Goal: Information Seeking & Learning: Learn about a topic

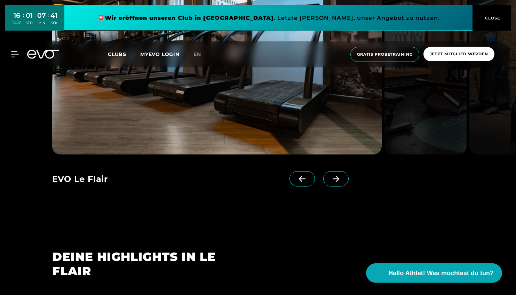
scroll to position [662, 0]
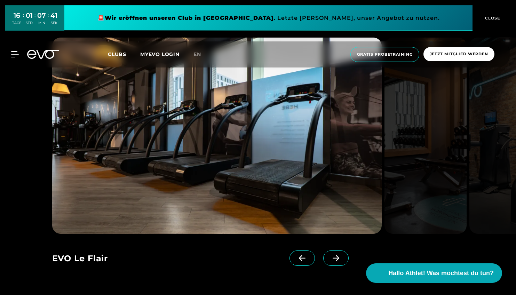
click at [452, 135] on img at bounding box center [425, 136] width 82 height 196
click at [424, 137] on img at bounding box center [425, 136] width 82 height 196
click at [419, 173] on img at bounding box center [425, 136] width 82 height 196
click at [117, 55] on span "Clubs" at bounding box center [117, 54] width 18 height 6
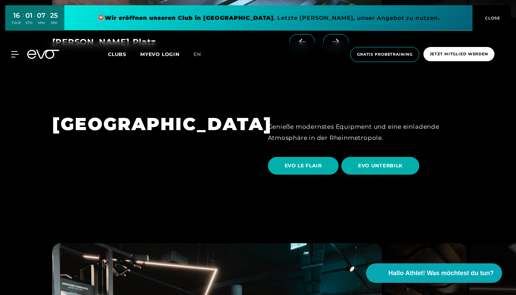
scroll to position [1194, 0]
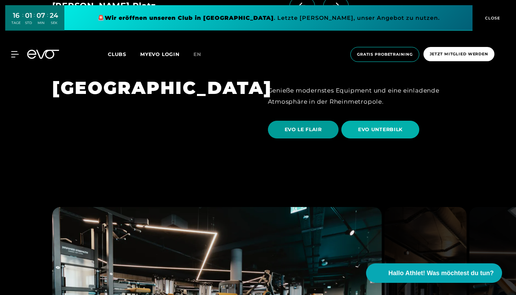
click at [314, 126] on span "EVO LE FLAIR" at bounding box center [303, 129] width 37 height 7
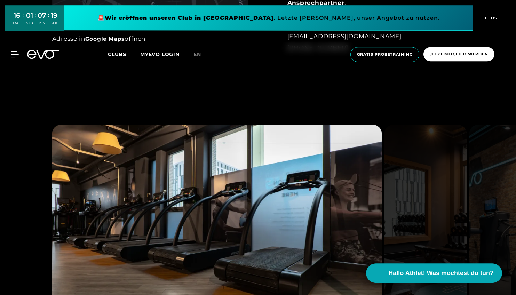
scroll to position [660, 0]
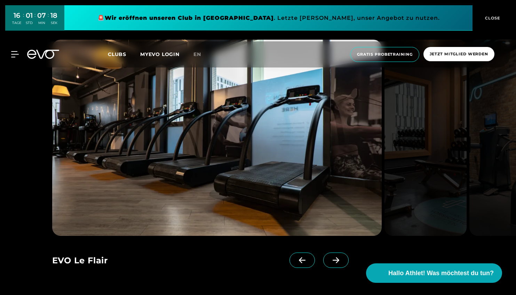
click at [459, 134] on img at bounding box center [425, 138] width 82 height 196
click at [334, 265] on span at bounding box center [335, 260] width 25 height 15
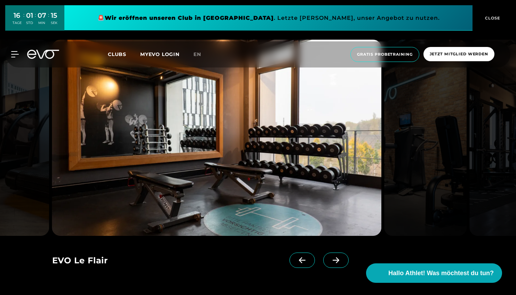
click at [334, 265] on span at bounding box center [335, 260] width 25 height 15
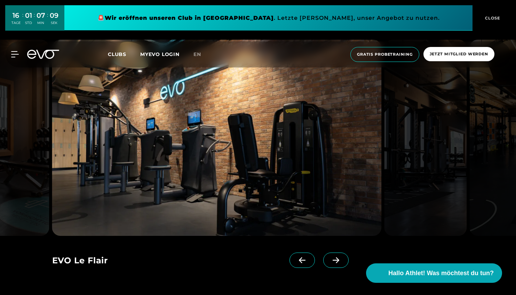
click at [334, 265] on span at bounding box center [335, 260] width 25 height 15
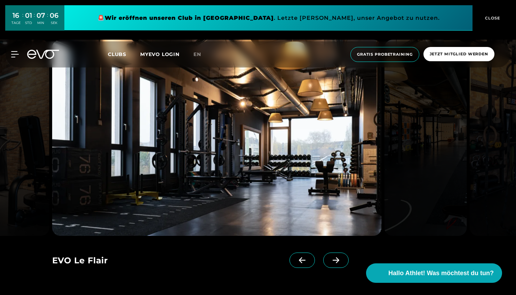
click at [334, 263] on icon at bounding box center [336, 260] width 12 height 6
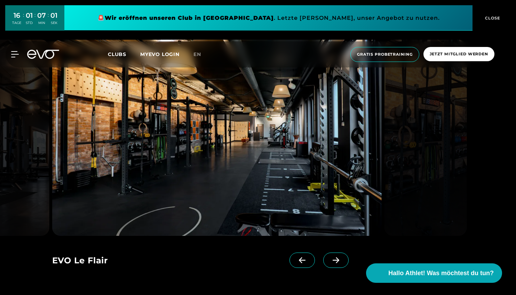
click at [334, 263] on icon at bounding box center [336, 260] width 12 height 6
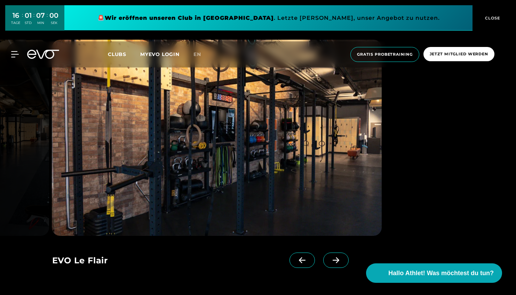
click at [334, 263] on icon at bounding box center [336, 260] width 12 height 6
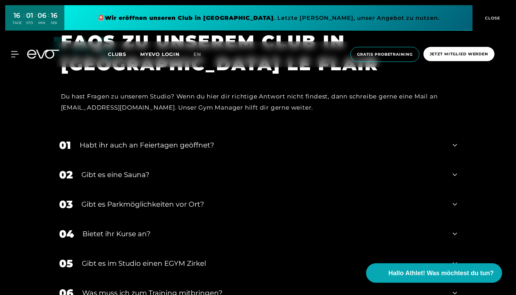
scroll to position [2201, 0]
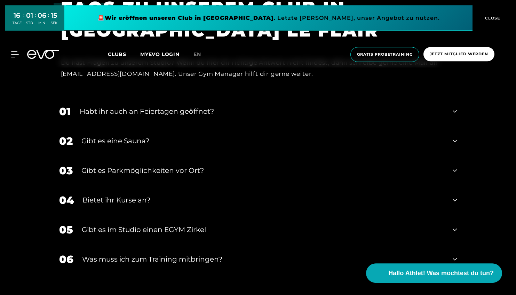
click at [158, 146] on div "Gibt es eine Sauna?" at bounding box center [262, 141] width 363 height 10
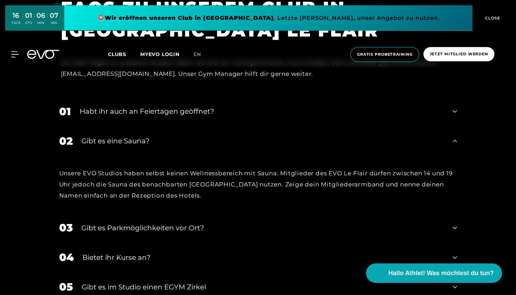
click at [159, 146] on div "Gibt es eine Sauna?" at bounding box center [262, 141] width 363 height 10
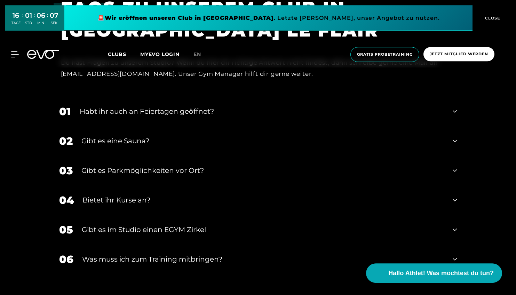
click at [158, 115] on div "Habt ihr auch an Feiertagen geöffnet?" at bounding box center [262, 111] width 365 height 10
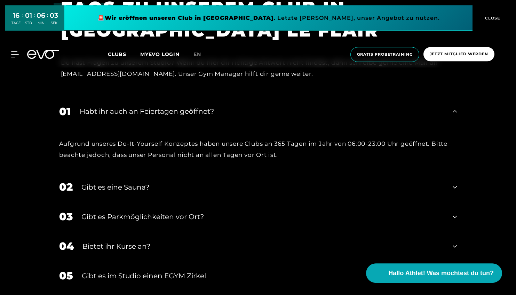
click at [158, 115] on div "Habt ihr auch an Feiertagen geöffnet?" at bounding box center [262, 111] width 365 height 10
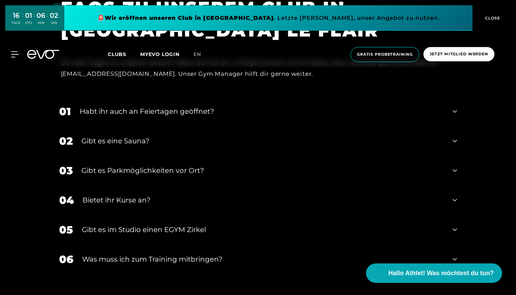
scroll to position [2235, 0]
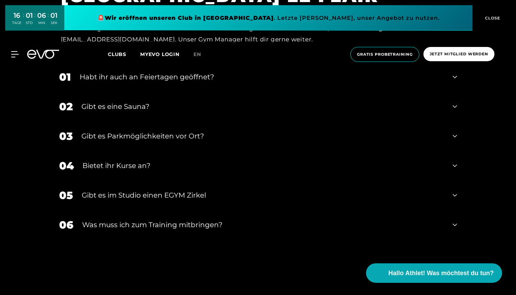
click at [164, 146] on div "03 Gibt es Parkmöglichkeiten vor Ort?" at bounding box center [258, 136] width 412 height 30
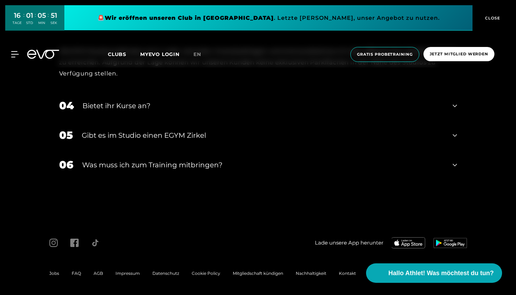
scroll to position [2138, 0]
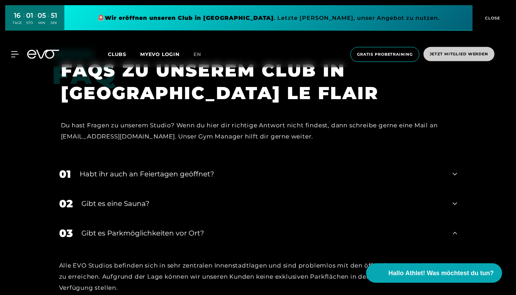
click at [445, 54] on span "Jetzt Mitglied werden" at bounding box center [459, 54] width 58 height 6
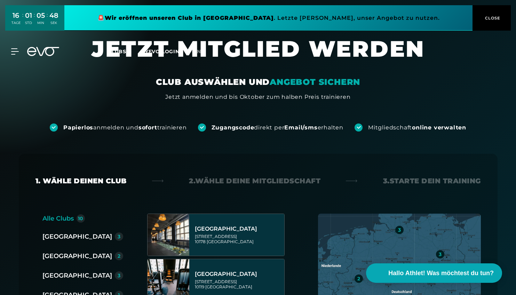
scroll to position [96, 0]
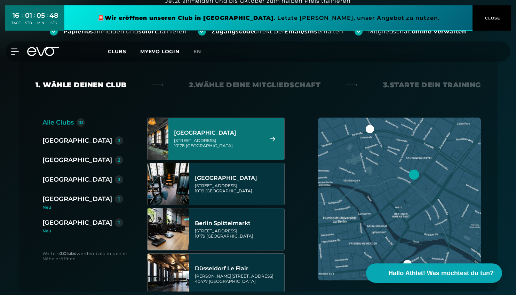
click at [57, 165] on div "Düsseldorf 2" at bounding box center [85, 160] width 86 height 11
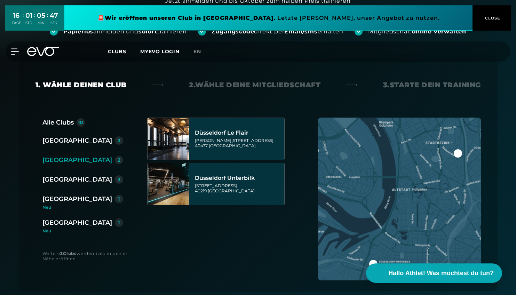
click at [64, 155] on div "[GEOGRAPHIC_DATA]" at bounding box center [77, 160] width 70 height 10
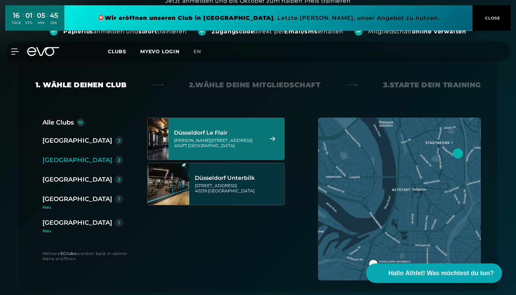
click at [190, 138] on div "[PERSON_NAME][STREET_ADDRESS]" at bounding box center [217, 143] width 87 height 10
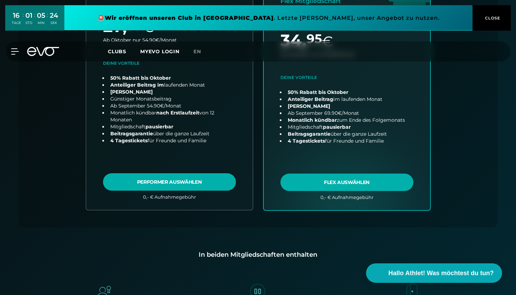
scroll to position [0, 0]
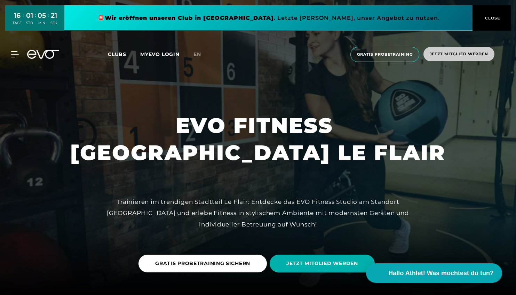
click at [453, 58] on span "Jetzt Mitglied werden" at bounding box center [458, 54] width 71 height 14
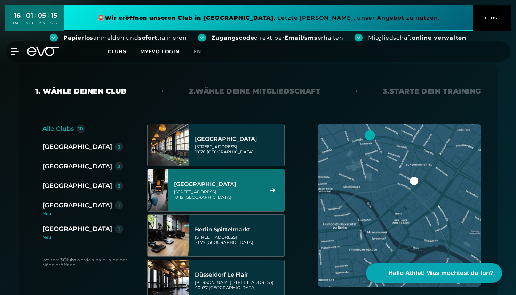
scroll to position [87, 0]
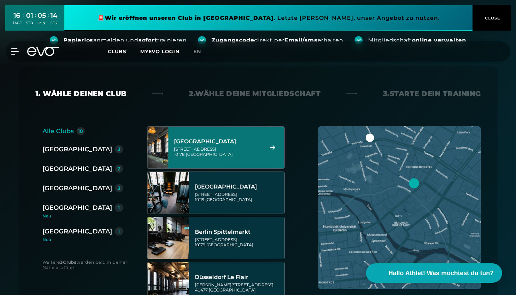
click at [75, 168] on div "[GEOGRAPHIC_DATA]" at bounding box center [77, 169] width 70 height 10
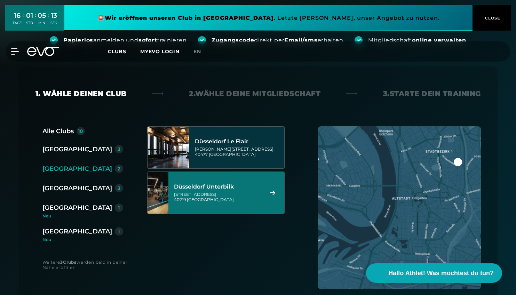
click at [222, 192] on div "[STREET_ADDRESS]" at bounding box center [217, 197] width 87 height 10
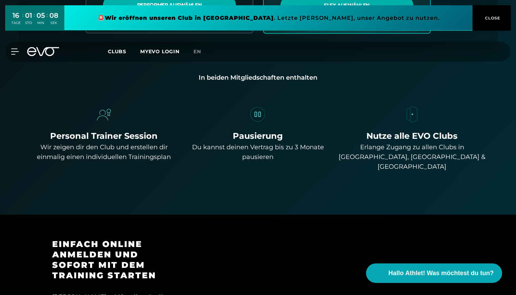
scroll to position [0, 0]
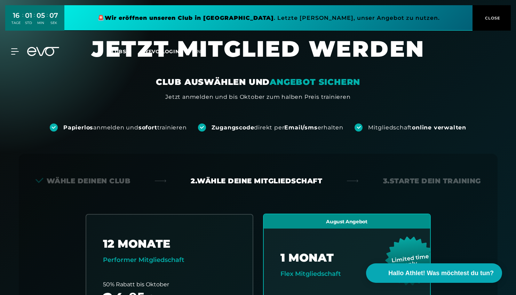
click at [113, 49] on span "Clubs" at bounding box center [117, 51] width 18 height 6
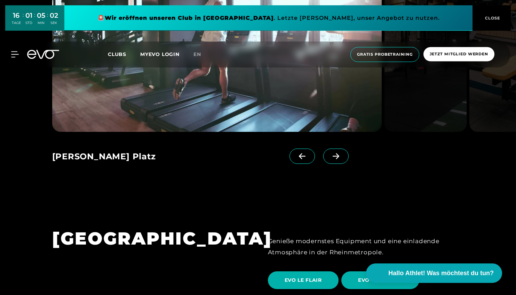
scroll to position [1167, 0]
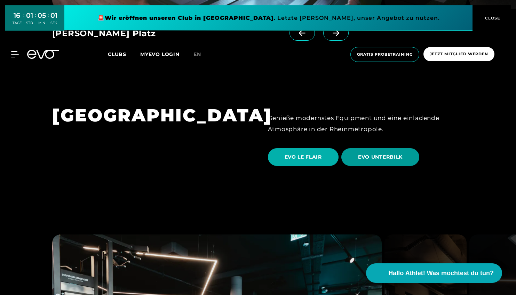
click at [382, 153] on span "EVO UNTERBILK" at bounding box center [380, 156] width 45 height 7
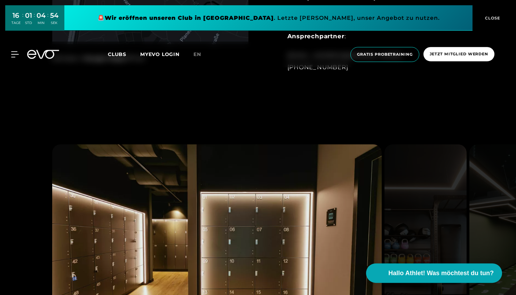
scroll to position [678, 0]
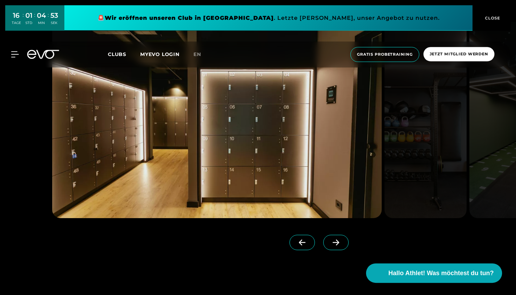
click at [337, 242] on icon at bounding box center [336, 243] width 7 height 6
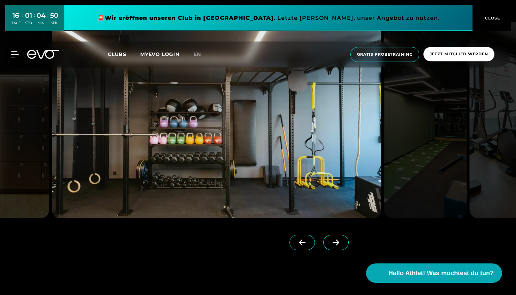
click at [337, 242] on icon at bounding box center [336, 243] width 7 height 6
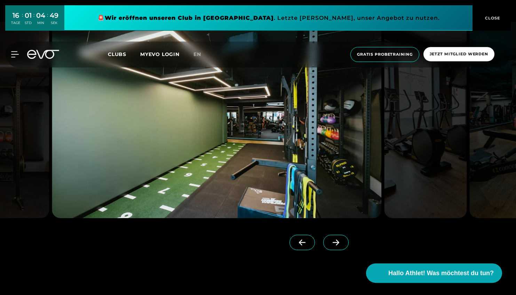
click at [337, 242] on icon at bounding box center [336, 243] width 7 height 6
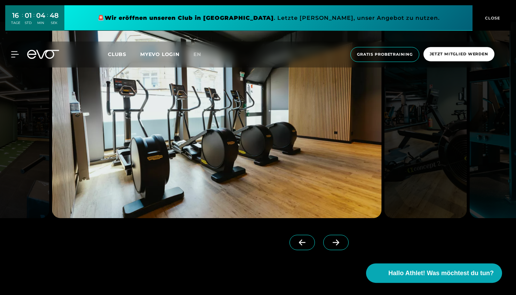
click at [337, 242] on icon at bounding box center [336, 243] width 7 height 6
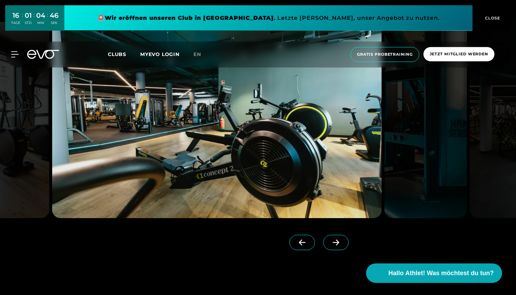
click at [337, 242] on icon at bounding box center [336, 243] width 7 height 6
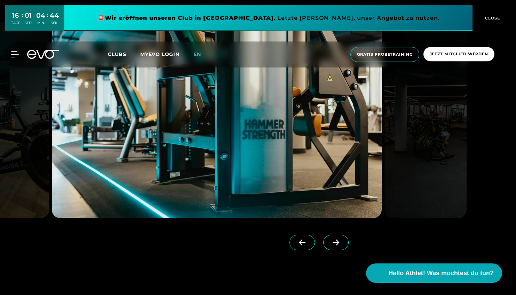
click at [337, 242] on icon at bounding box center [336, 243] width 7 height 6
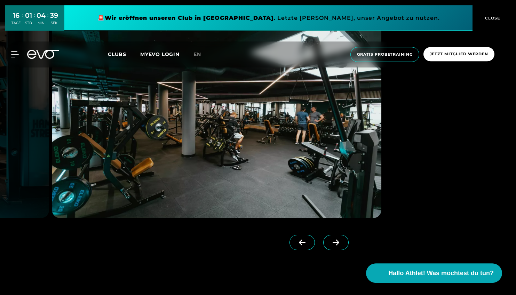
click at [337, 242] on icon at bounding box center [336, 243] width 7 height 6
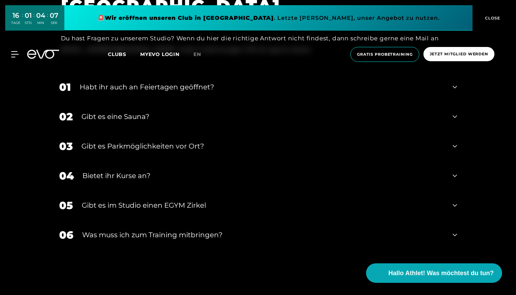
scroll to position [2536, 0]
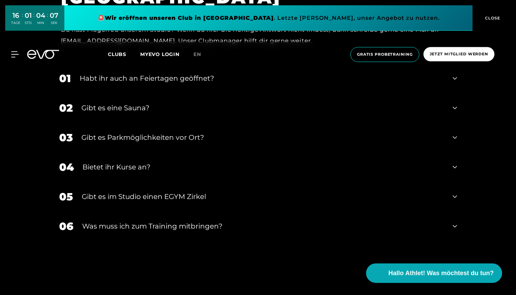
click at [159, 111] on div "Gibt es eine Sauna?" at bounding box center [262, 108] width 363 height 10
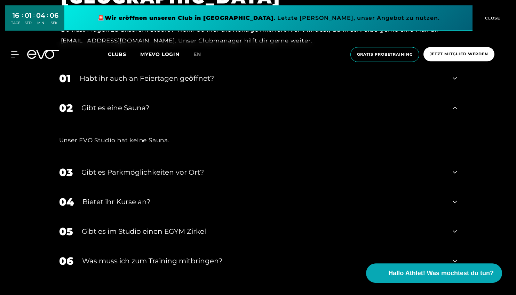
click at [159, 111] on div "Gibt es eine Sauna?" at bounding box center [262, 108] width 363 height 10
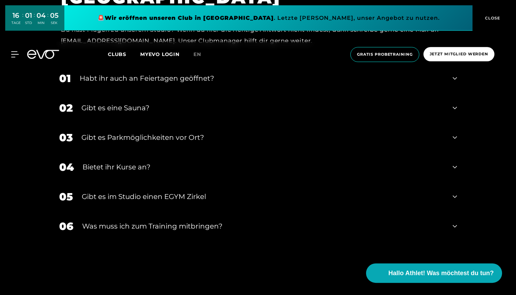
click at [162, 134] on div "Gibt es Parkmöglichkeiten vor Ort?" at bounding box center [262, 137] width 363 height 10
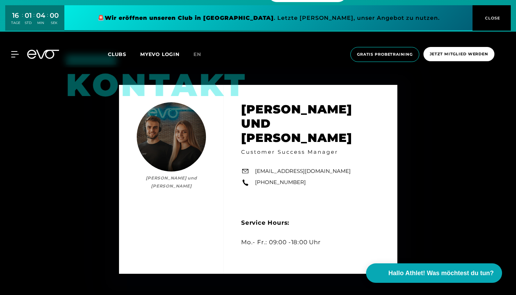
scroll to position [1845, 0]
